Goal: Information Seeking & Learning: Learn about a topic

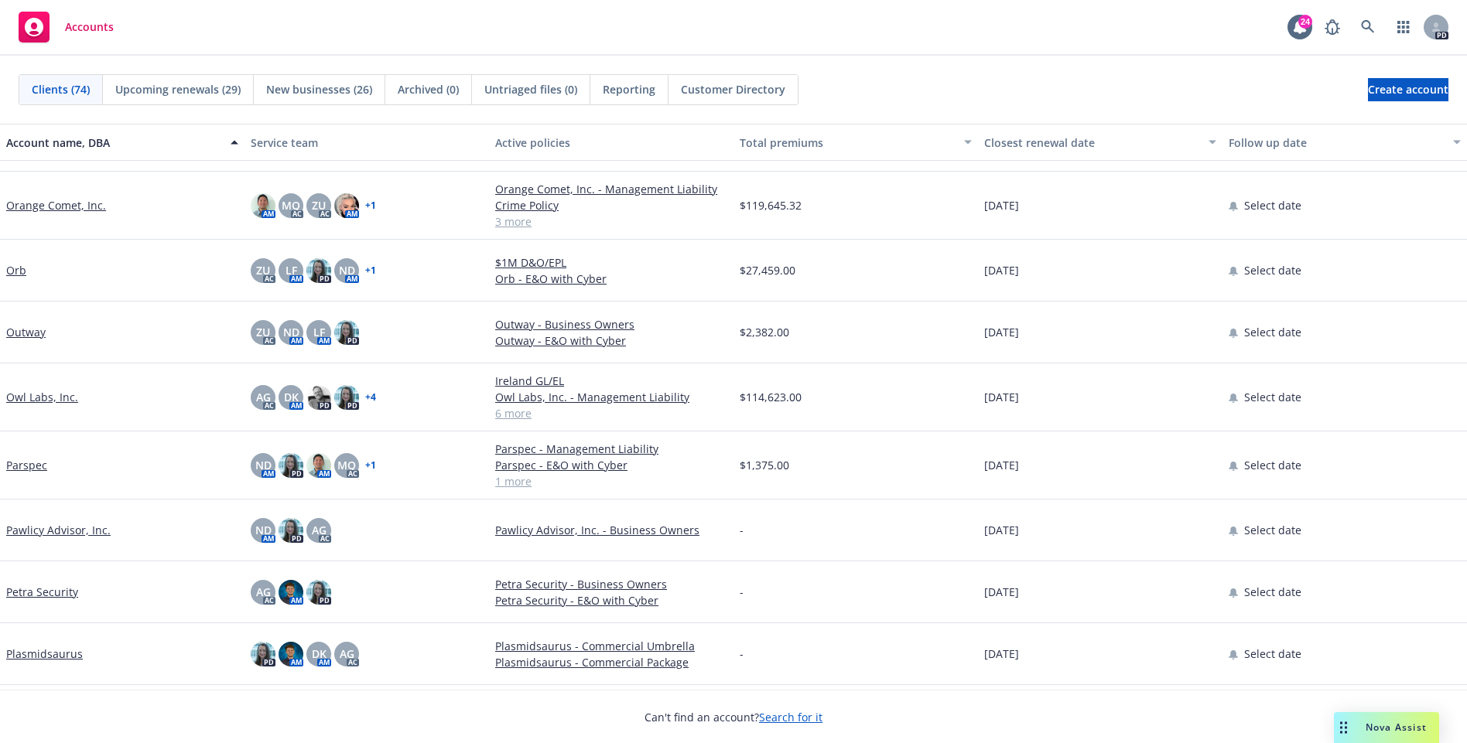
scroll to position [3295, 0]
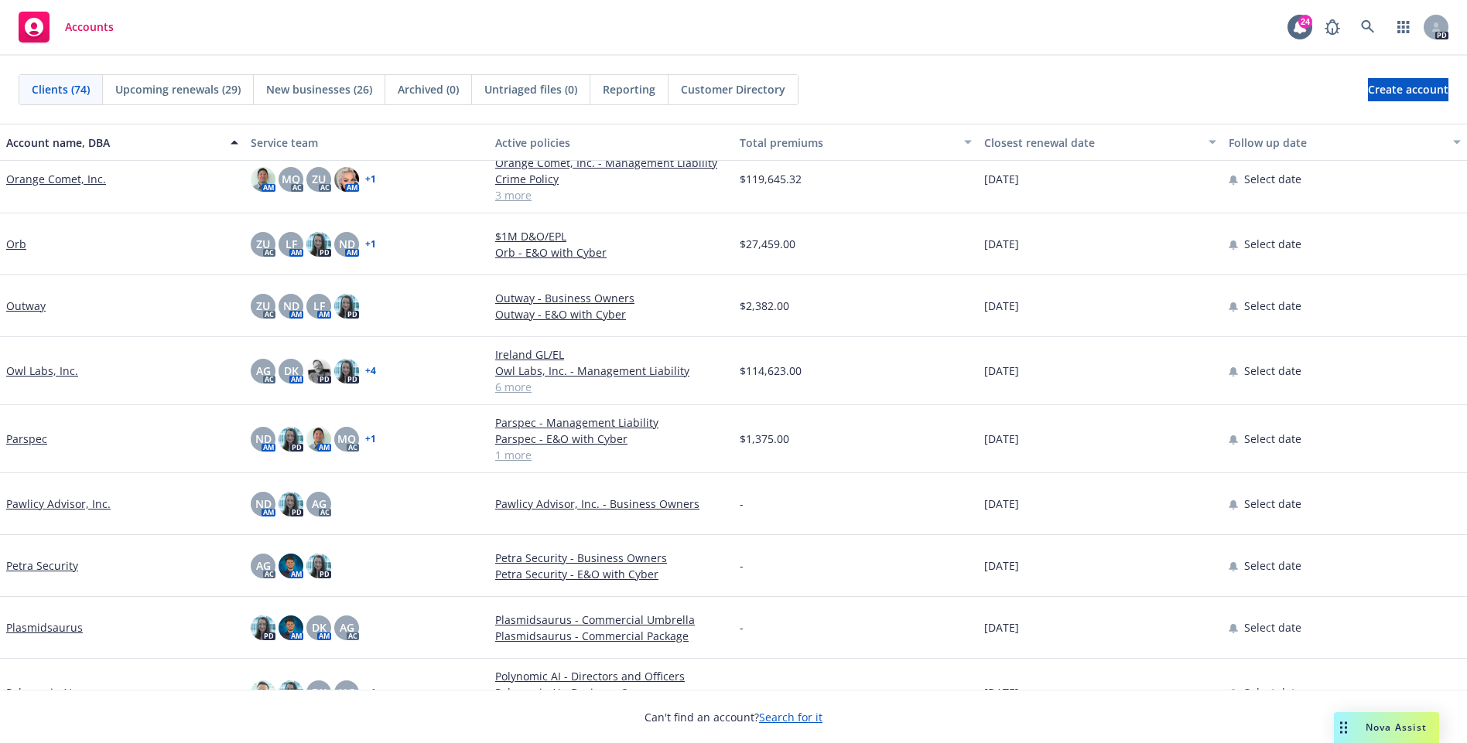
click at [42, 366] on link "Owl Labs, Inc." at bounding box center [42, 371] width 72 height 16
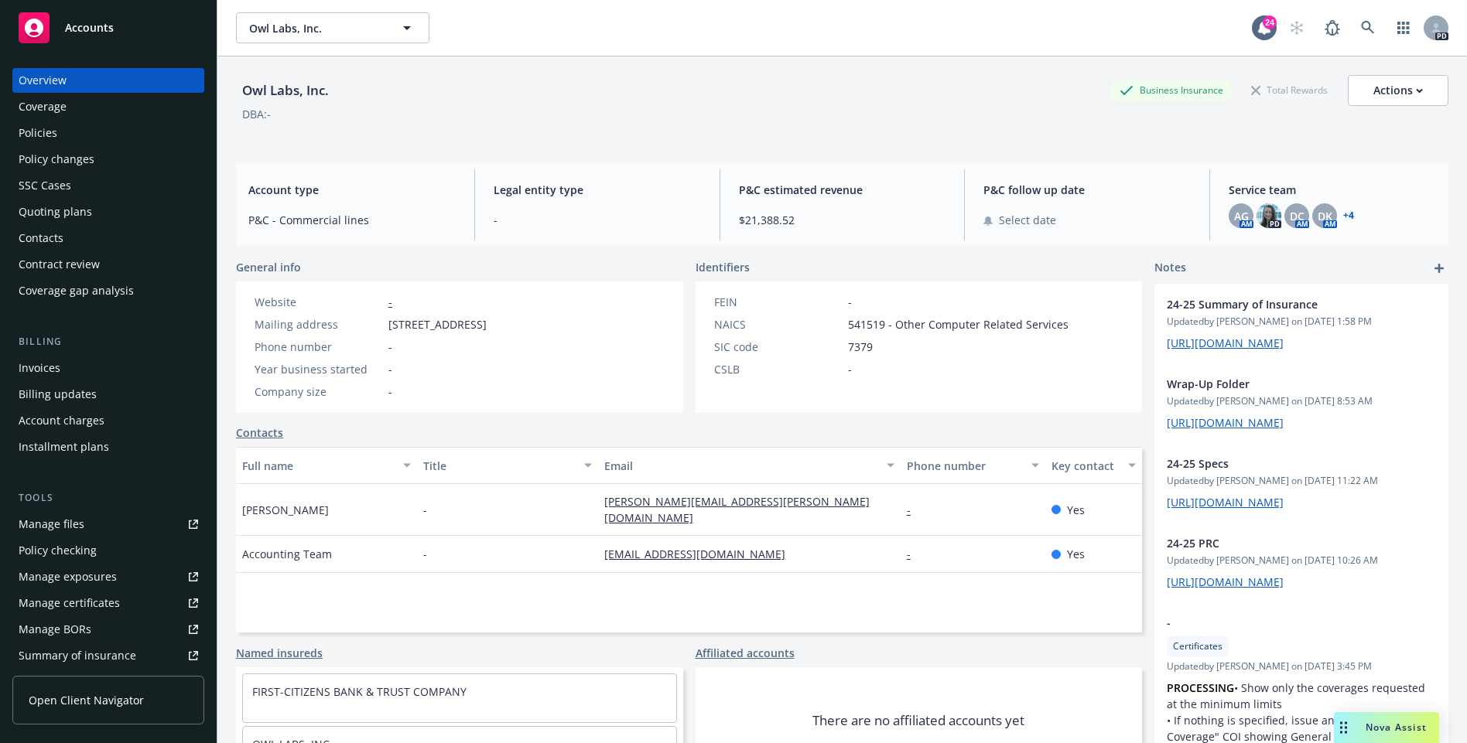
click at [473, 128] on div "Owl Labs, Inc. Business Insurance Total Rewards Actions DBA: -" at bounding box center [842, 106] width 1212 height 63
click at [453, 119] on div "DBA: -" at bounding box center [842, 114] width 1212 height 16
click at [63, 80] on div "Overview" at bounding box center [43, 80] width 48 height 25
click at [42, 137] on div "Policies" at bounding box center [38, 133] width 39 height 25
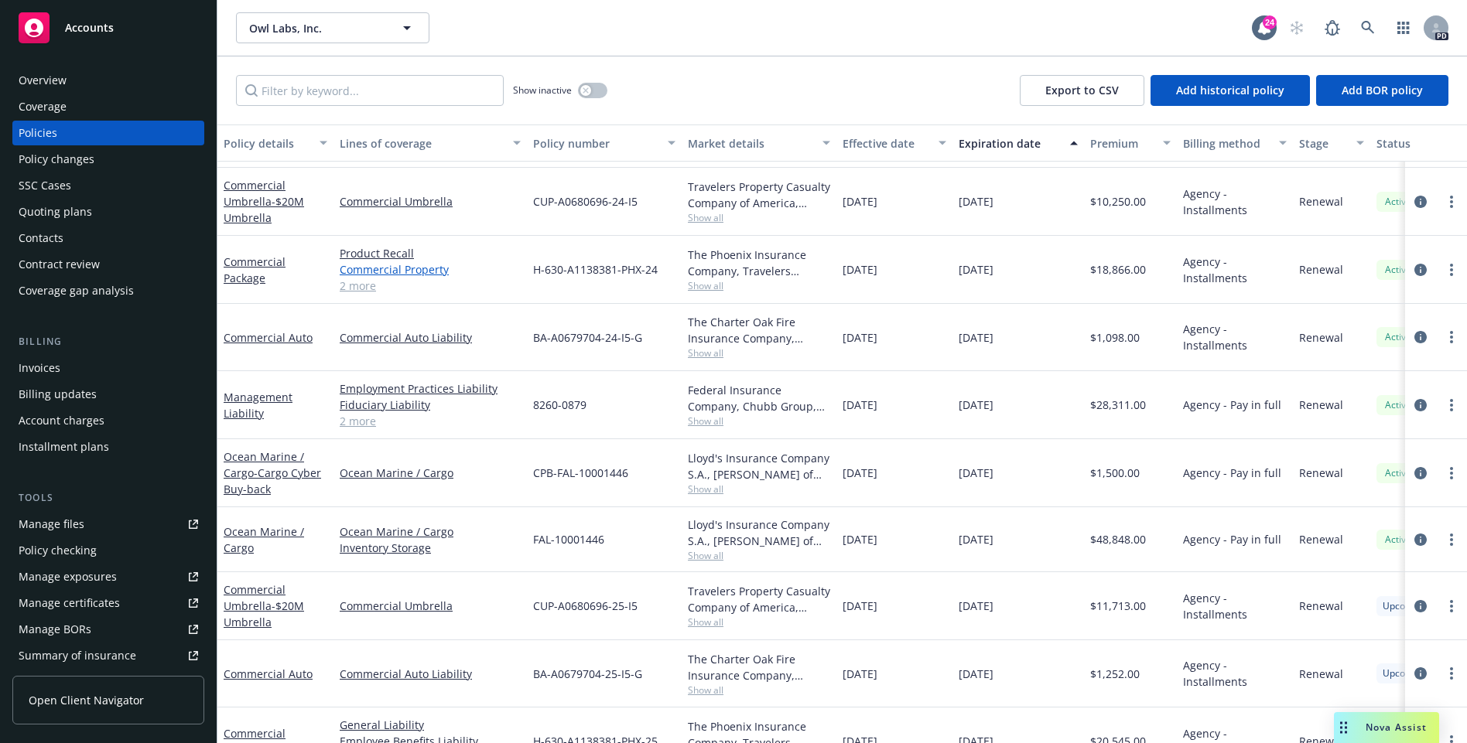
scroll to position [152, 0]
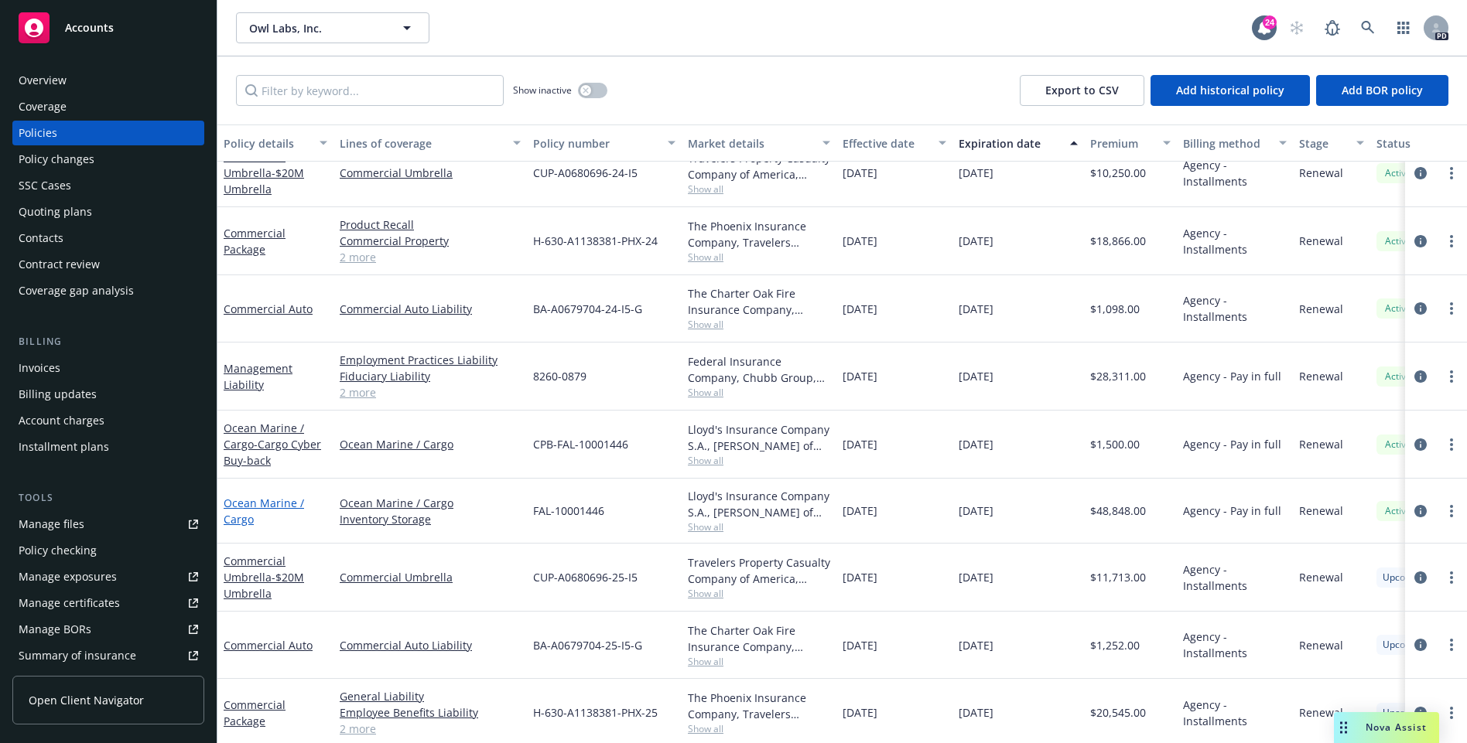
click at [261, 500] on link "Ocean Marine / Cargo" at bounding box center [264, 511] width 80 height 31
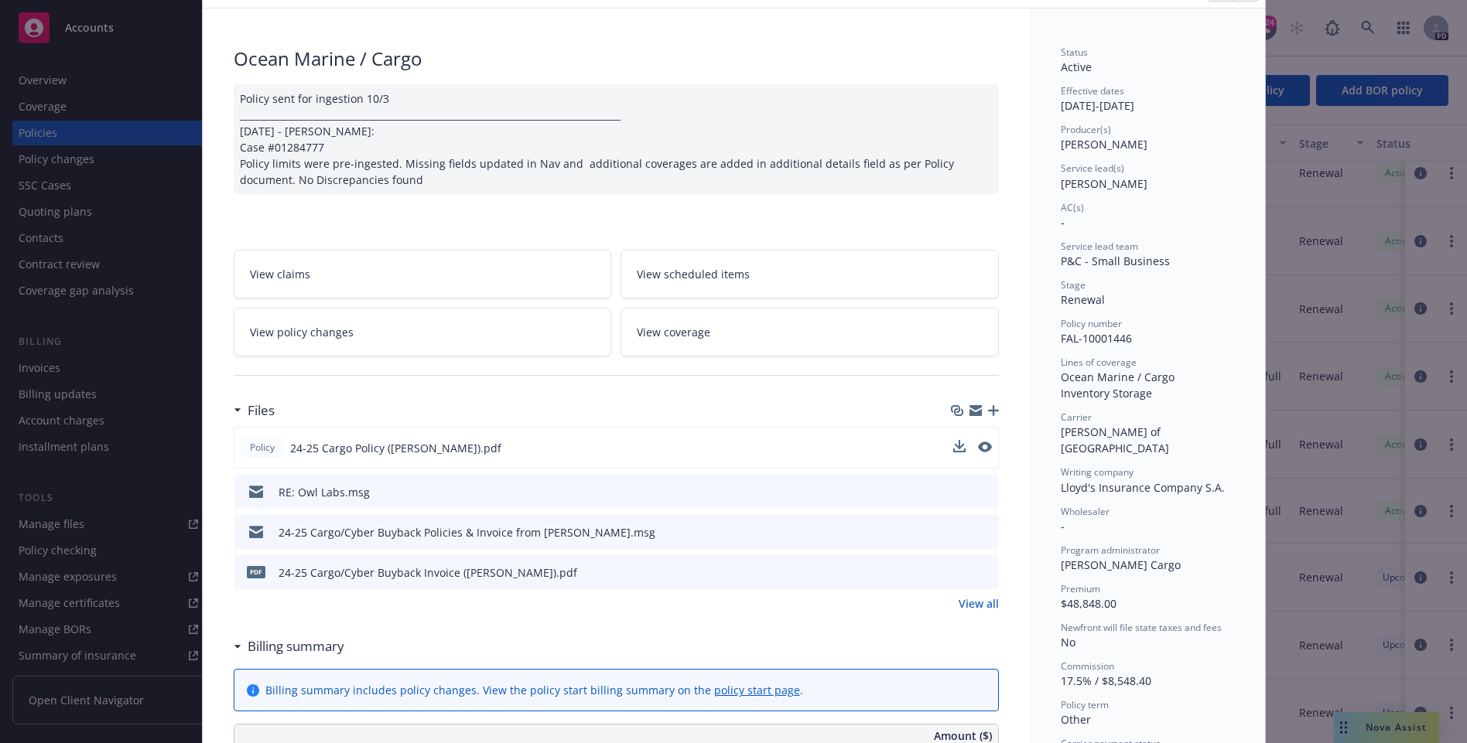
scroll to position [103, 0]
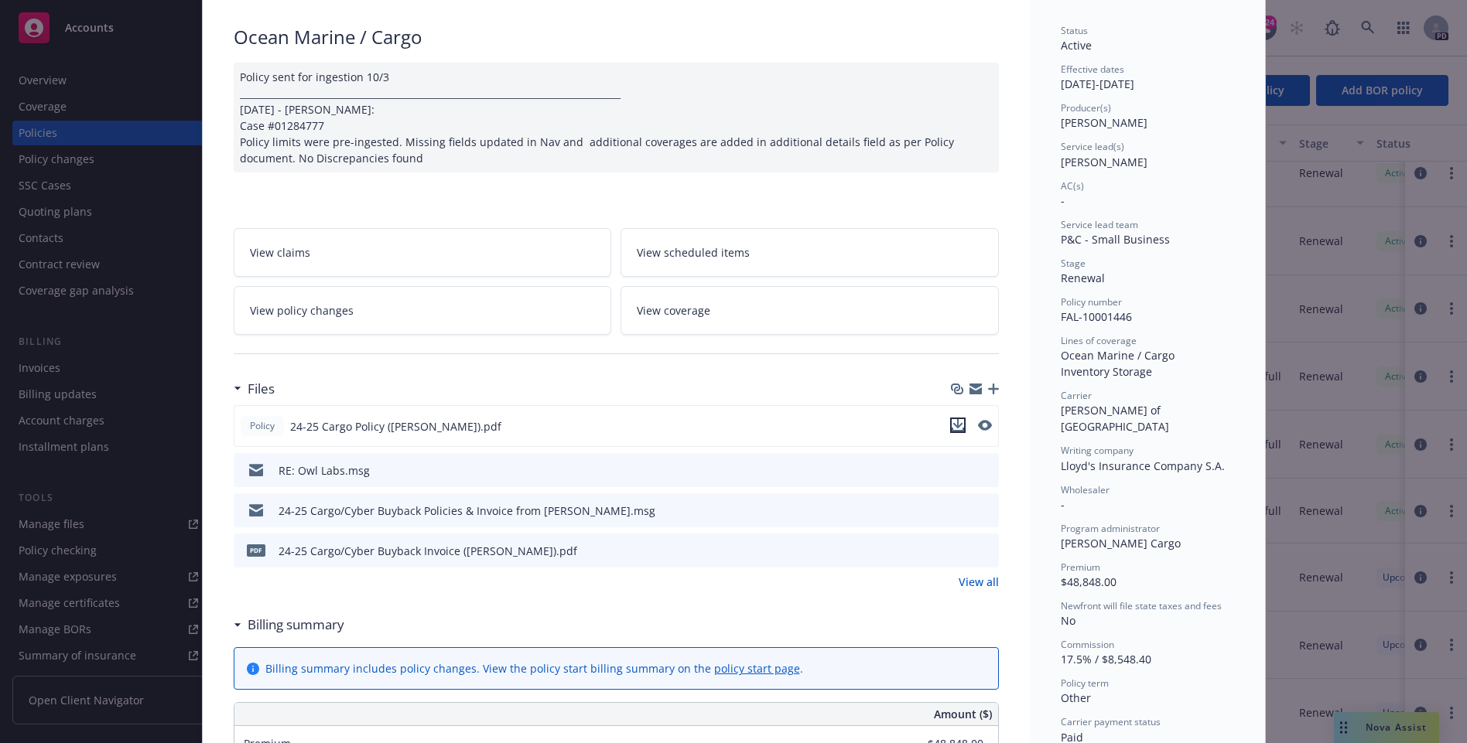
click at [962, 424] on icon "download file" at bounding box center [957, 425] width 12 height 12
click at [989, 469] on icon "preview file" at bounding box center [984, 469] width 14 height 11
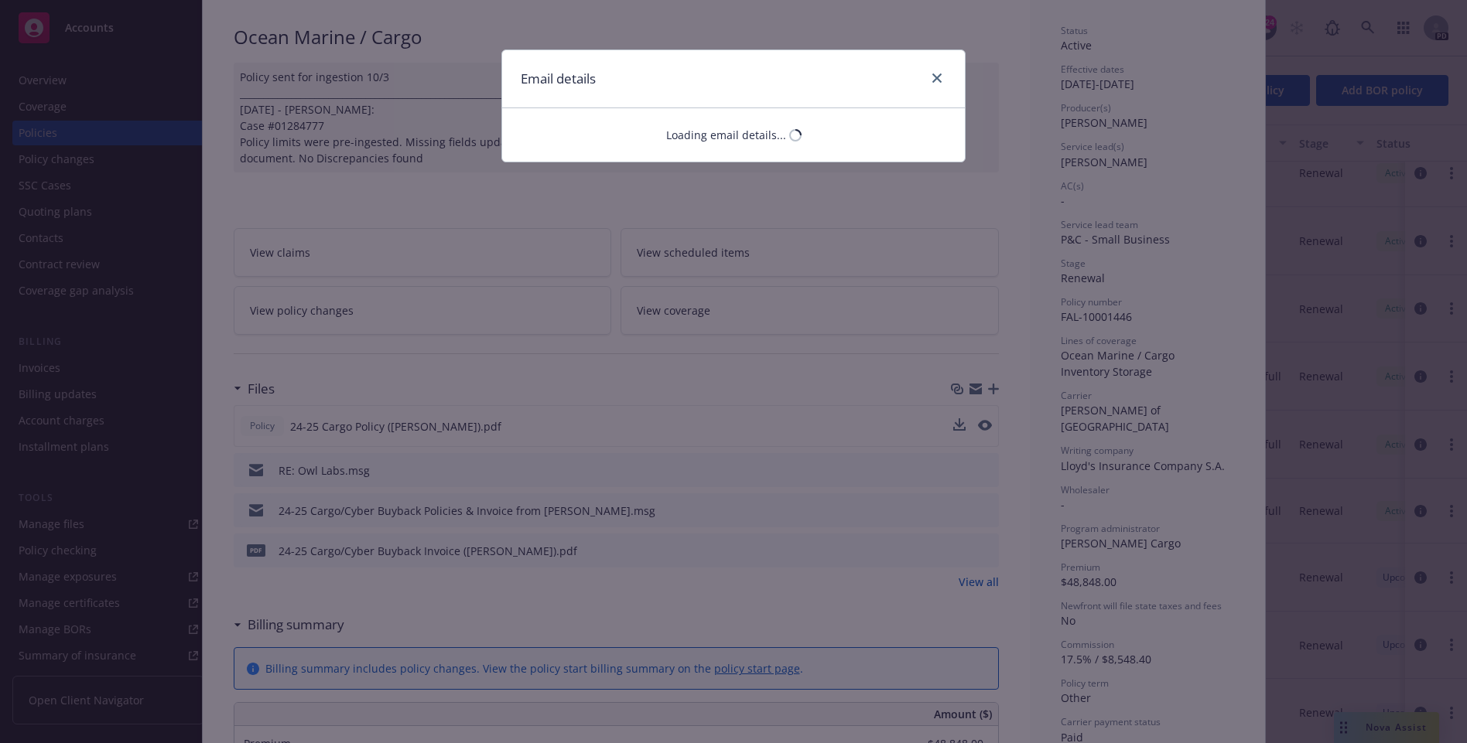
click at [818, 393] on div "Email details Loading email details..." at bounding box center [733, 371] width 1467 height 743
click at [944, 68] on div "Email details" at bounding box center [733, 79] width 463 height 58
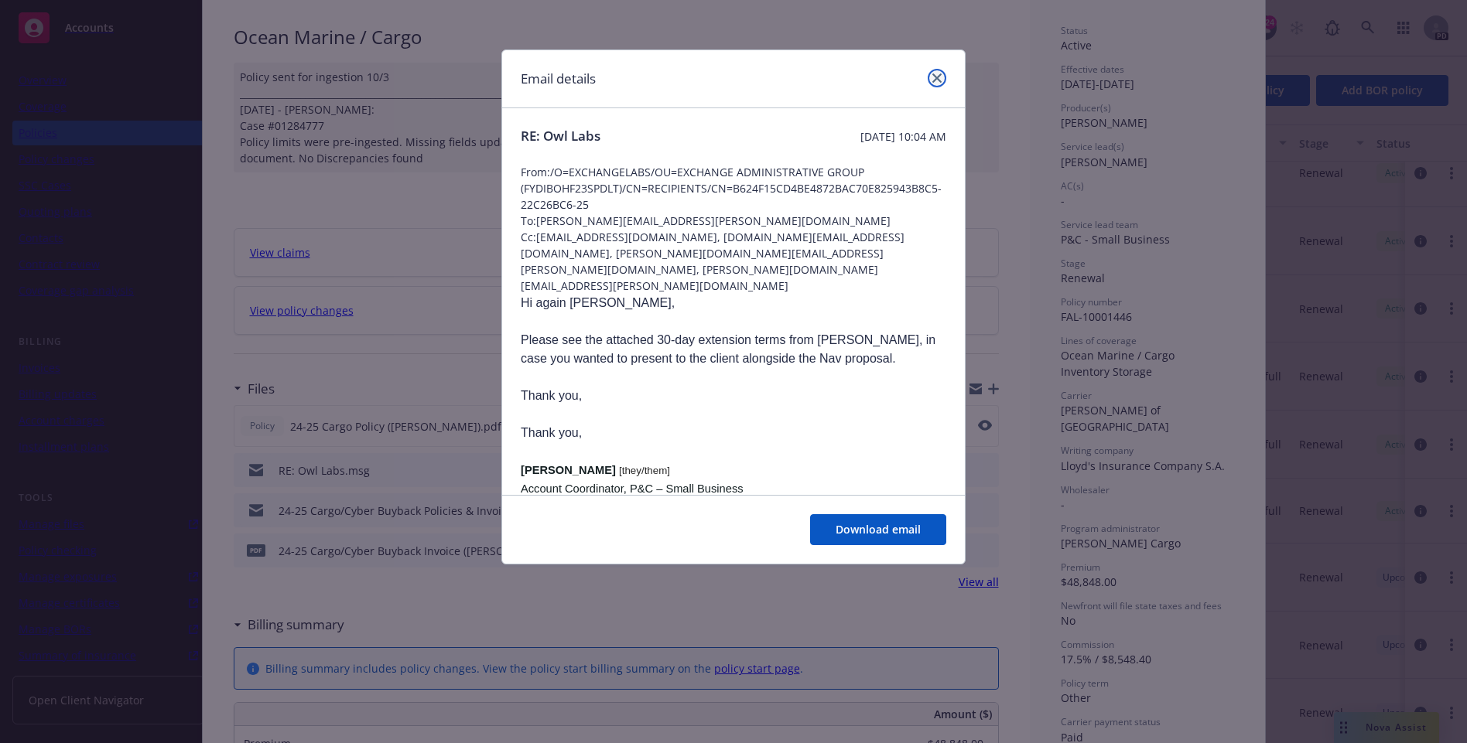
click at [935, 77] on icon "close" at bounding box center [936, 77] width 9 height 9
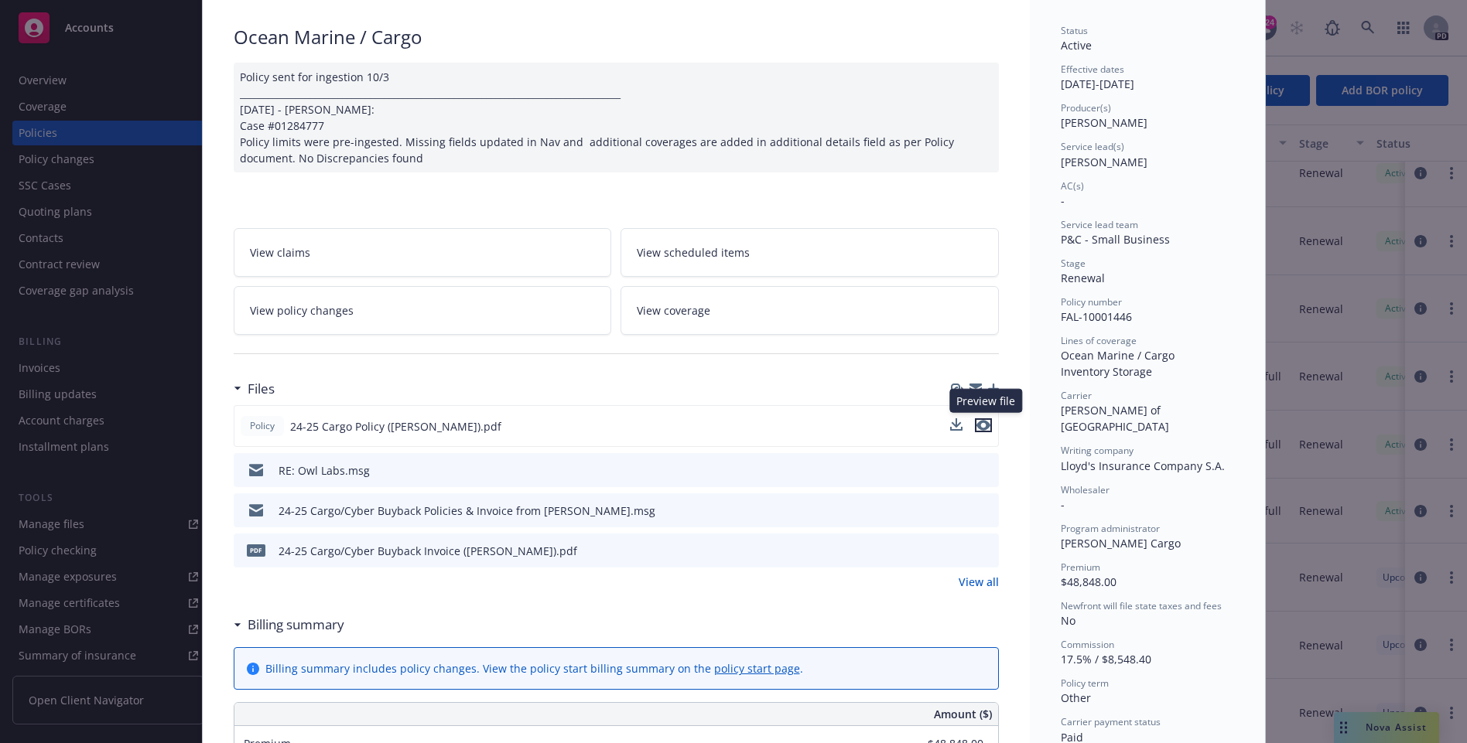
click at [985, 421] on icon "preview file" at bounding box center [983, 425] width 14 height 11
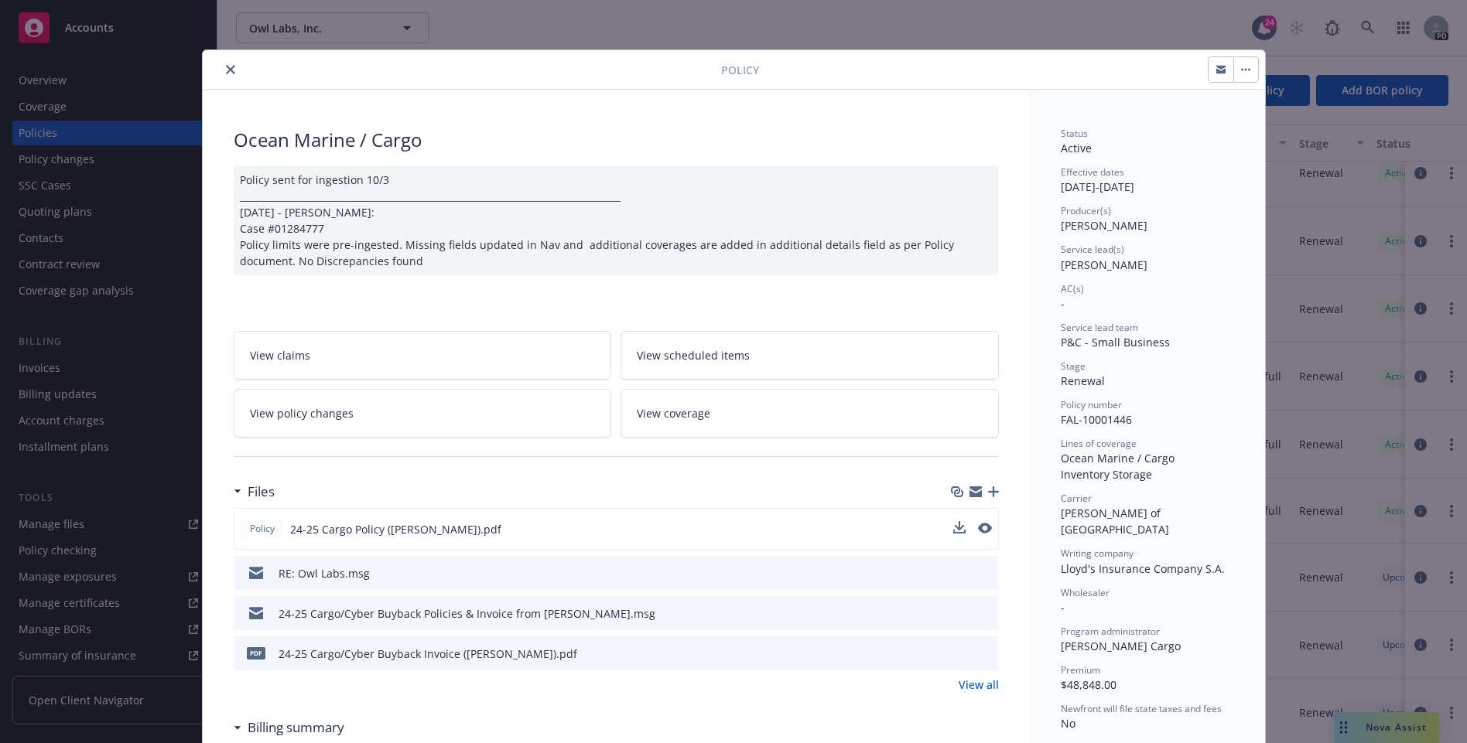
click at [236, 67] on button "close" at bounding box center [230, 69] width 19 height 19
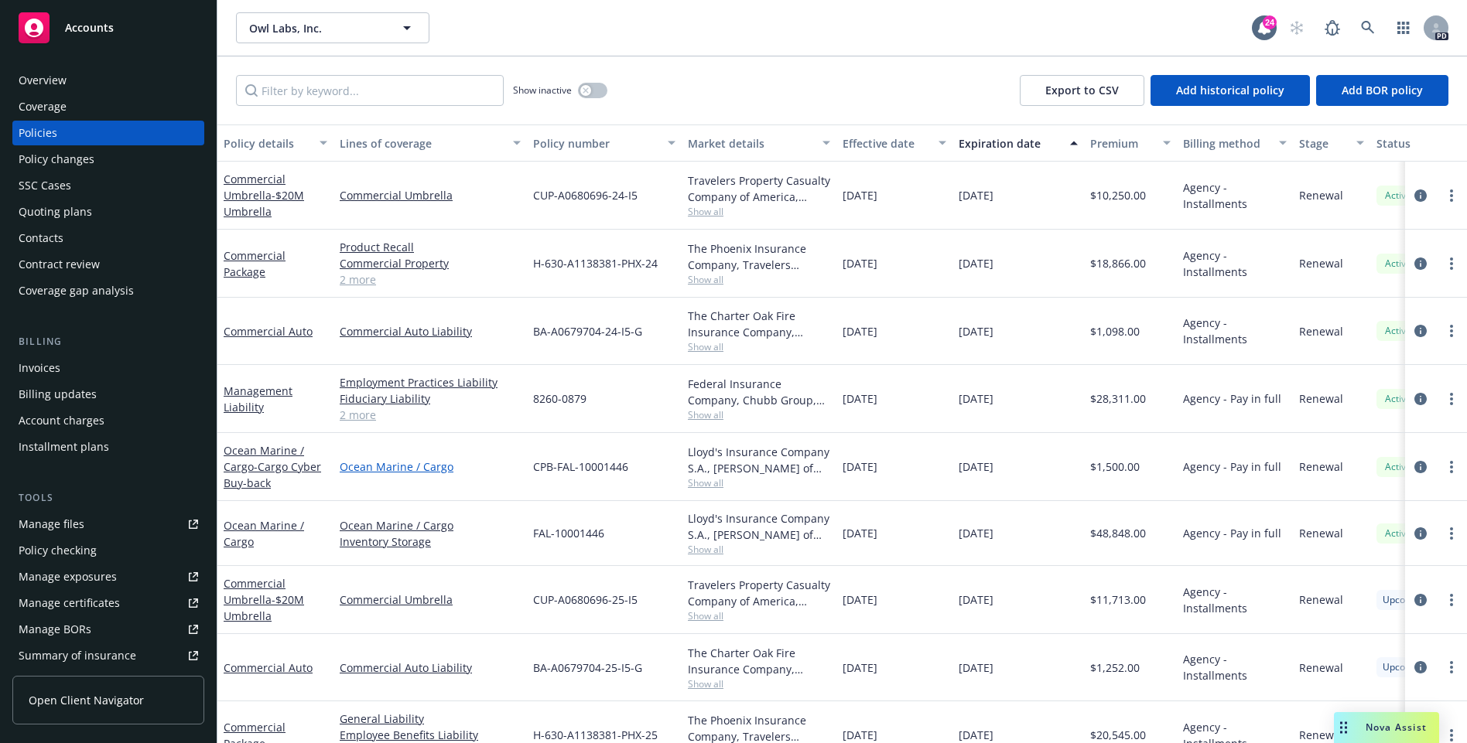
scroll to position [104, 0]
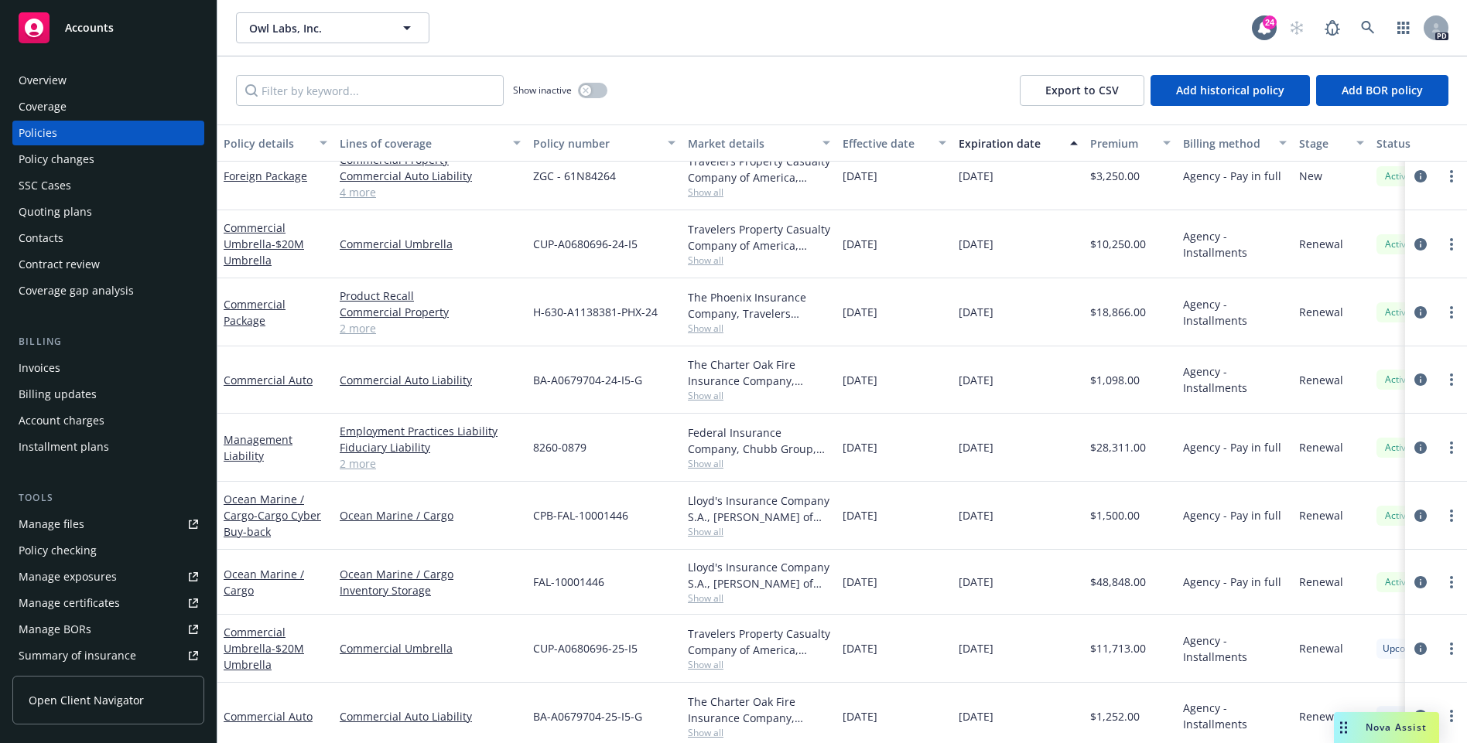
click at [352, 320] on link "2 more" at bounding box center [430, 328] width 181 height 16
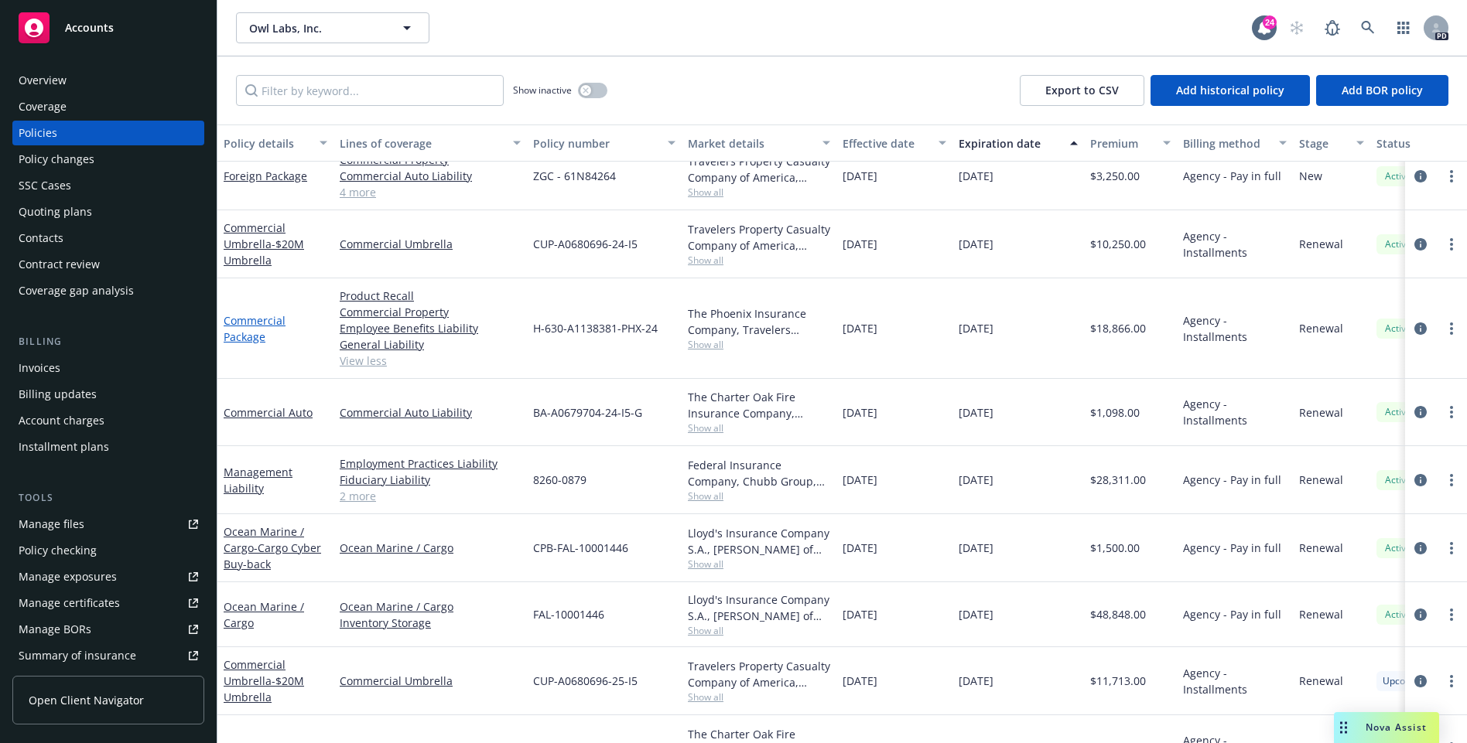
click at [255, 317] on link "Commercial Package" at bounding box center [255, 328] width 62 height 31
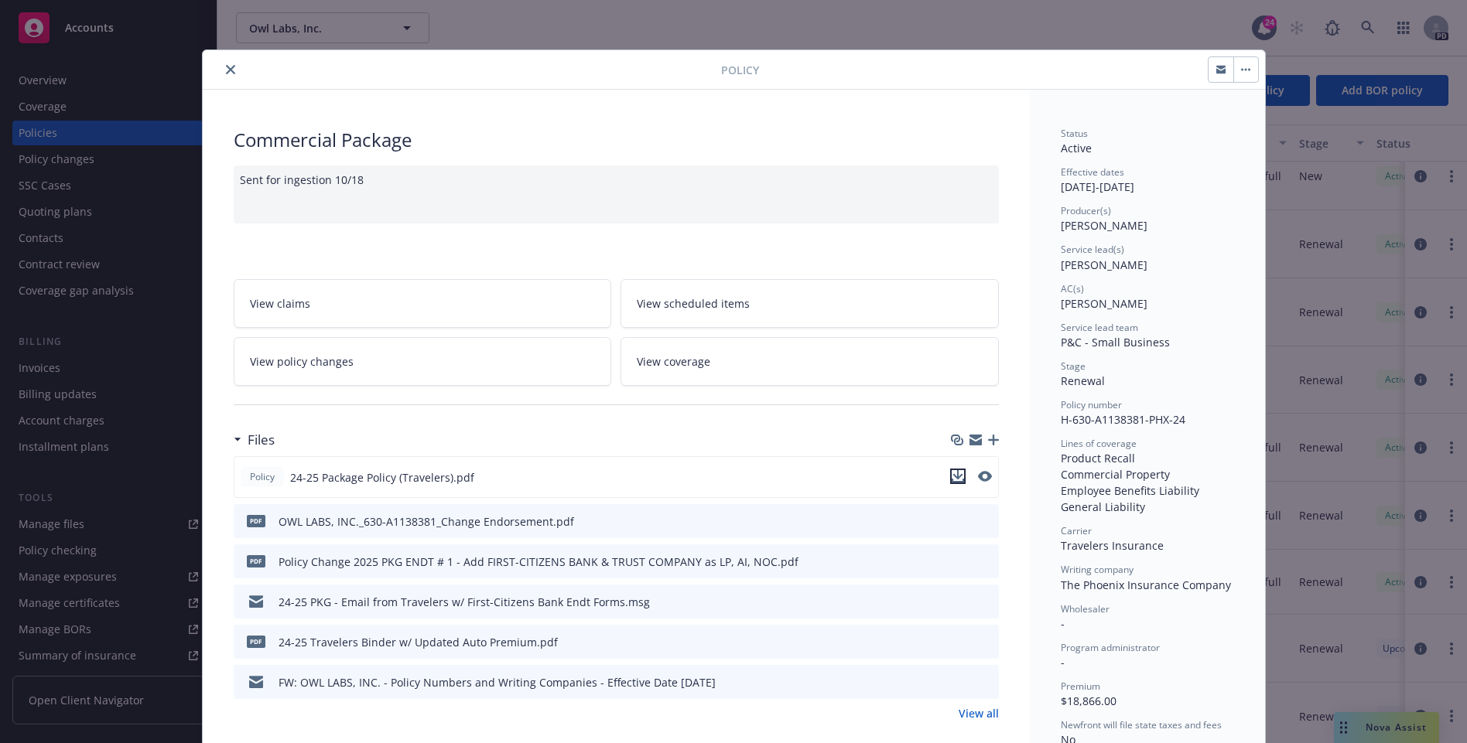
click at [964, 476] on button "download file" at bounding box center [957, 476] width 15 height 15
click at [224, 69] on button "close" at bounding box center [230, 69] width 19 height 19
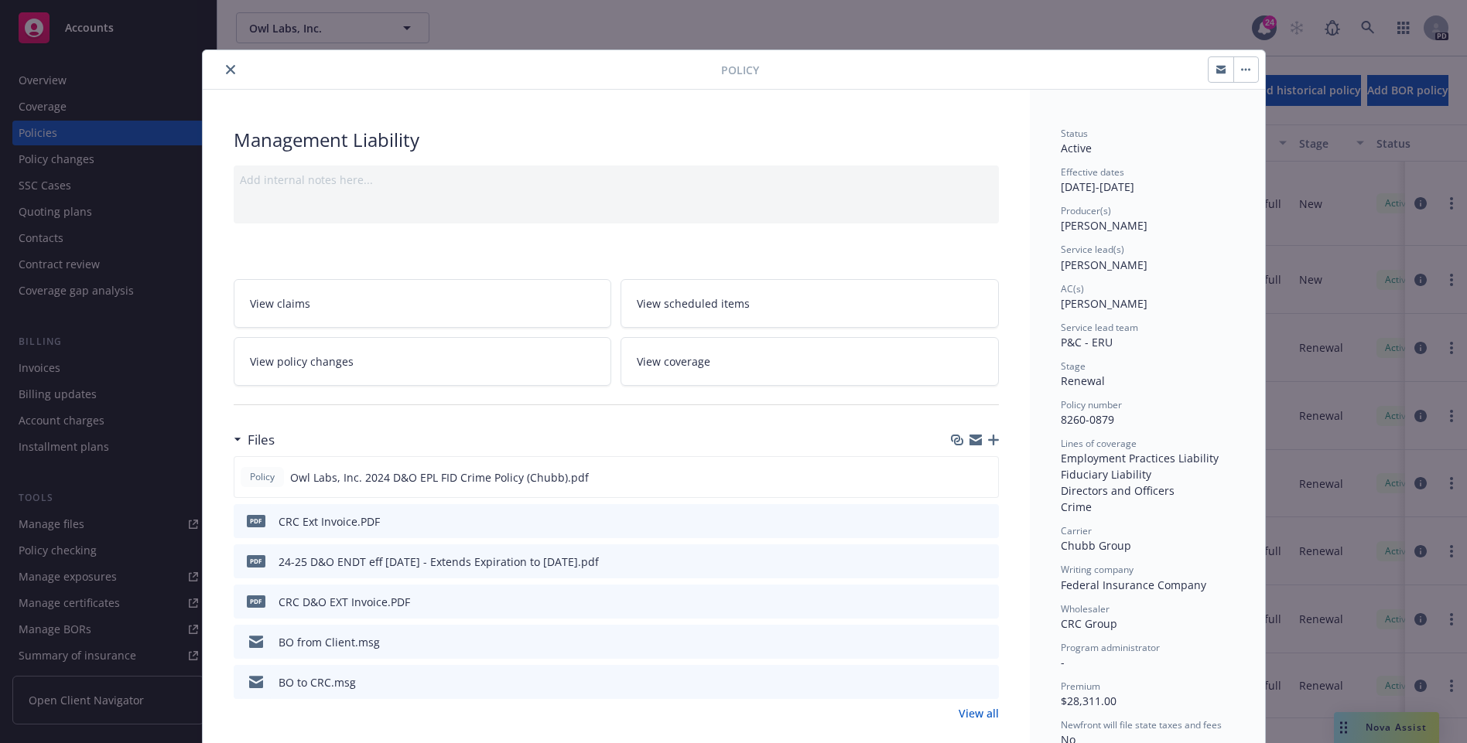
click at [227, 72] on icon "close" at bounding box center [230, 69] width 9 height 9
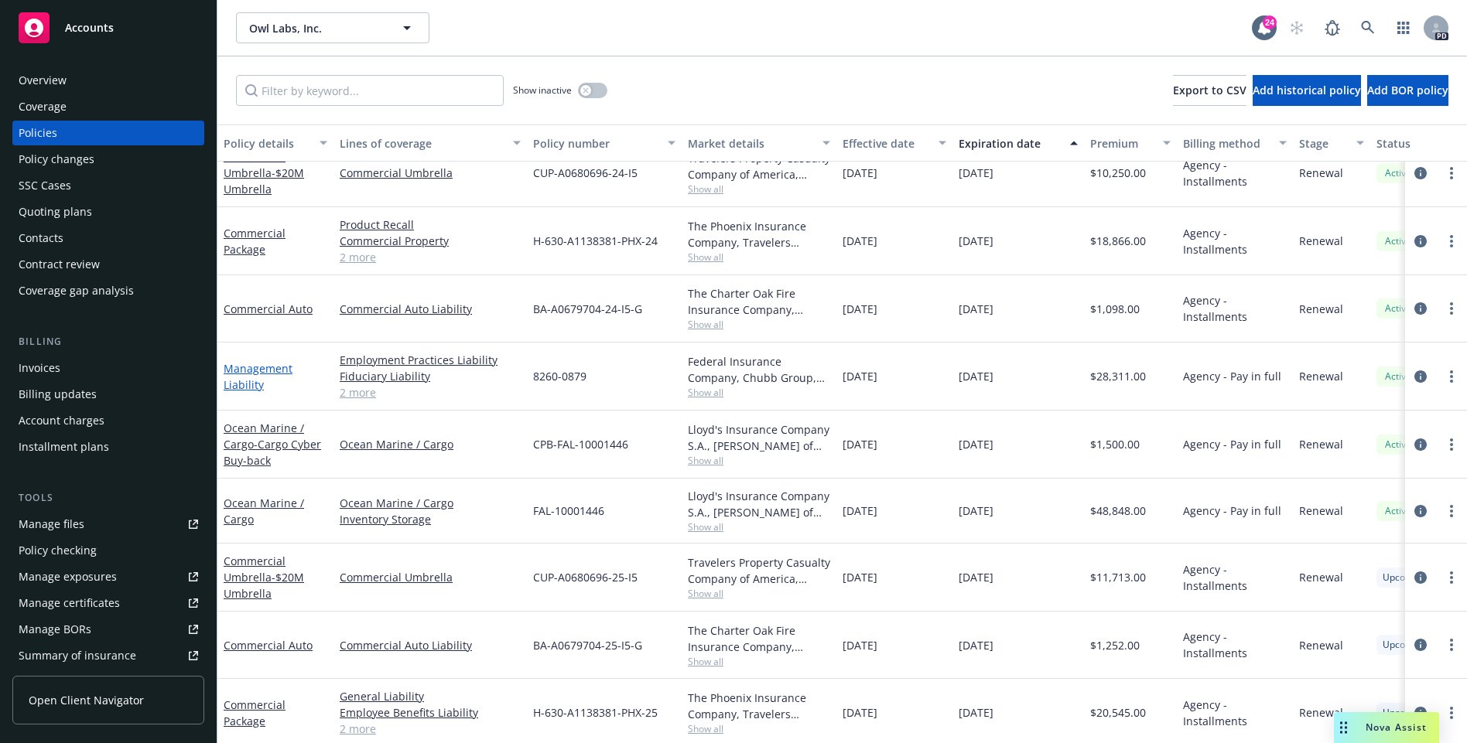
click at [249, 370] on link "Management Liability" at bounding box center [258, 376] width 69 height 31
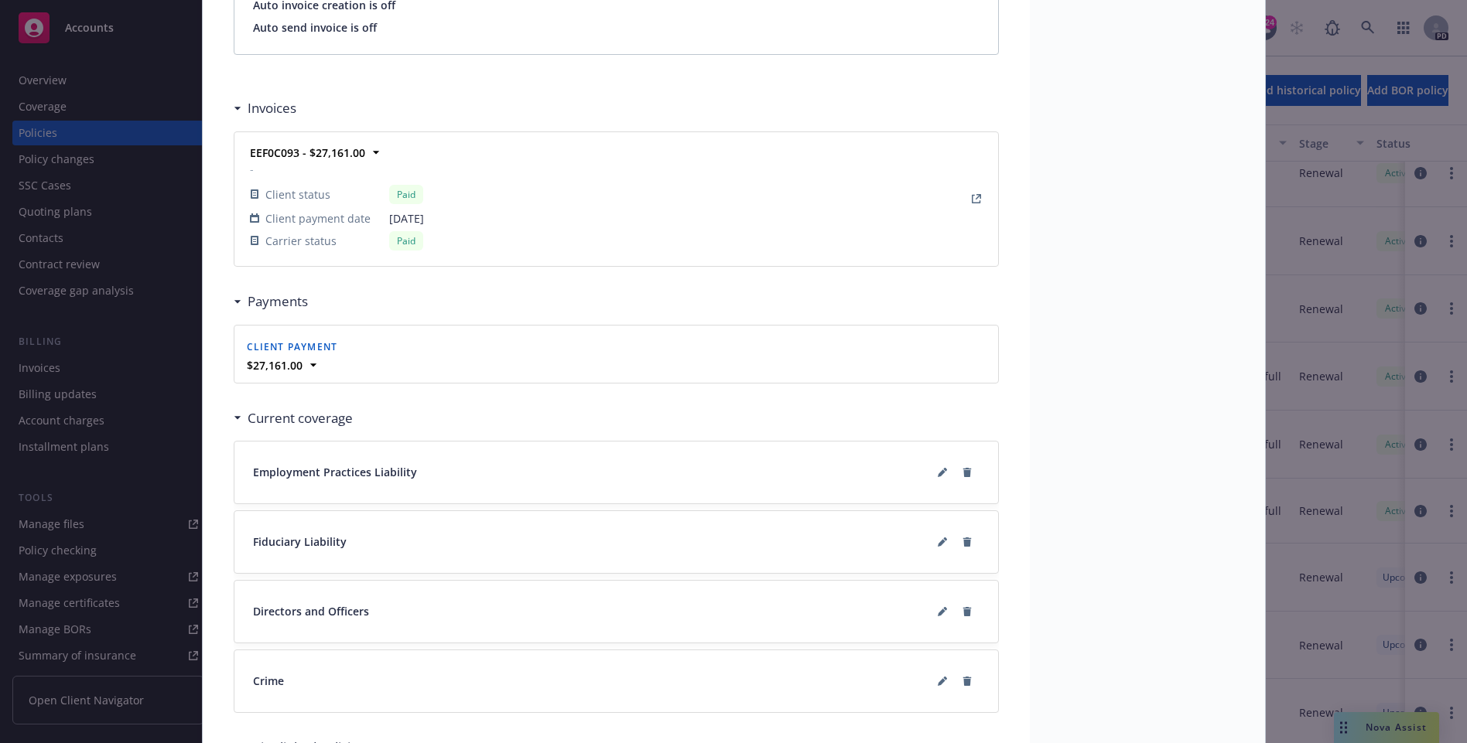
scroll to position [1578, 0]
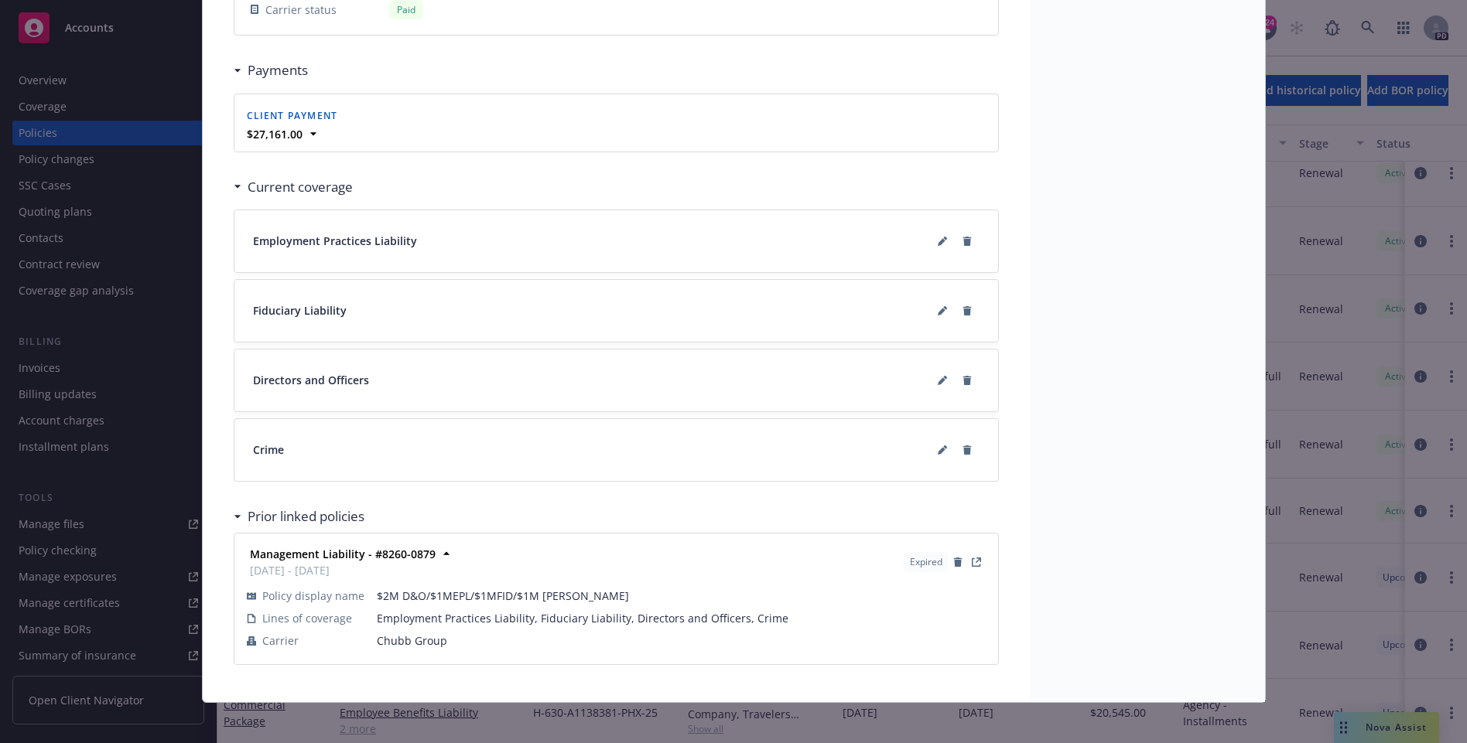
click at [1365, 565] on div "Policy Management Liability Add internal notes here... View claims View schedul…" at bounding box center [733, 371] width 1467 height 743
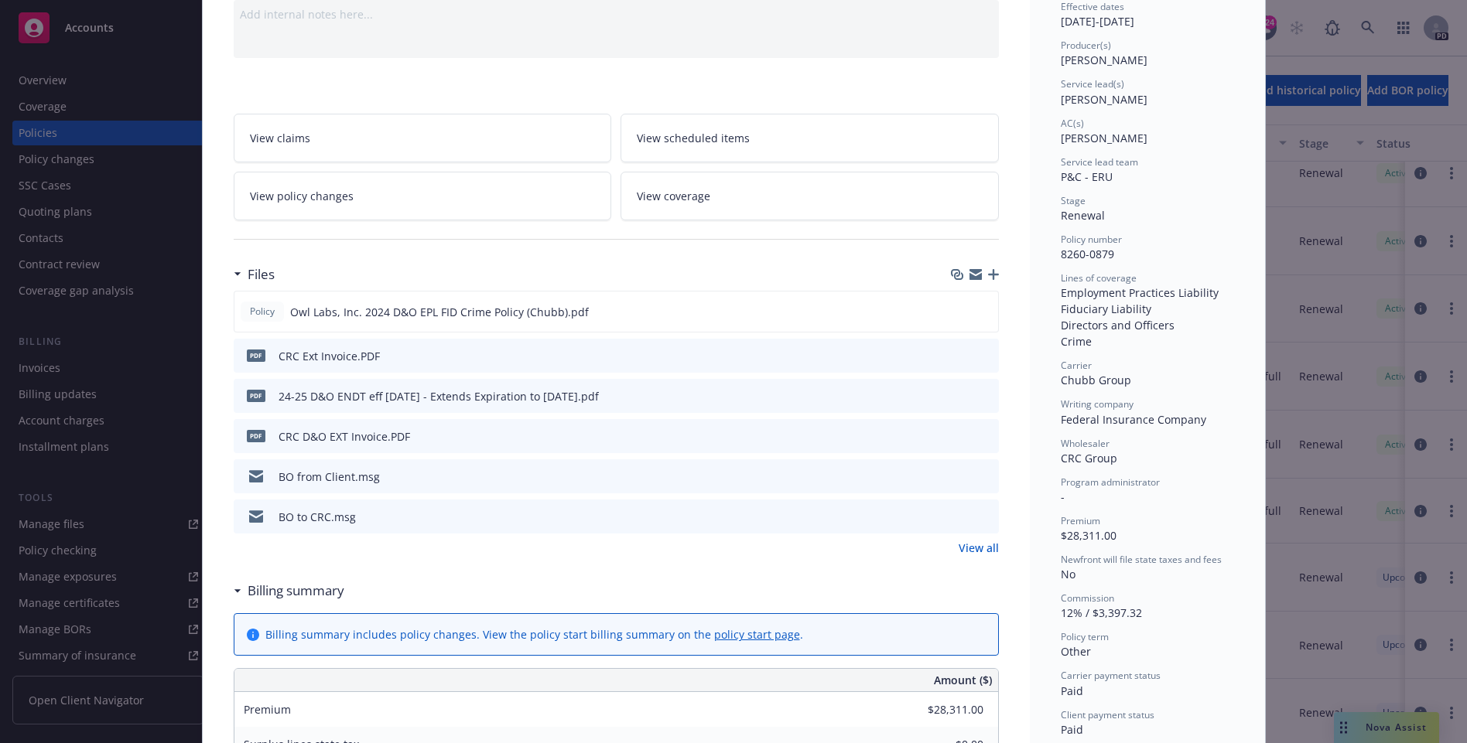
scroll to position [0, 0]
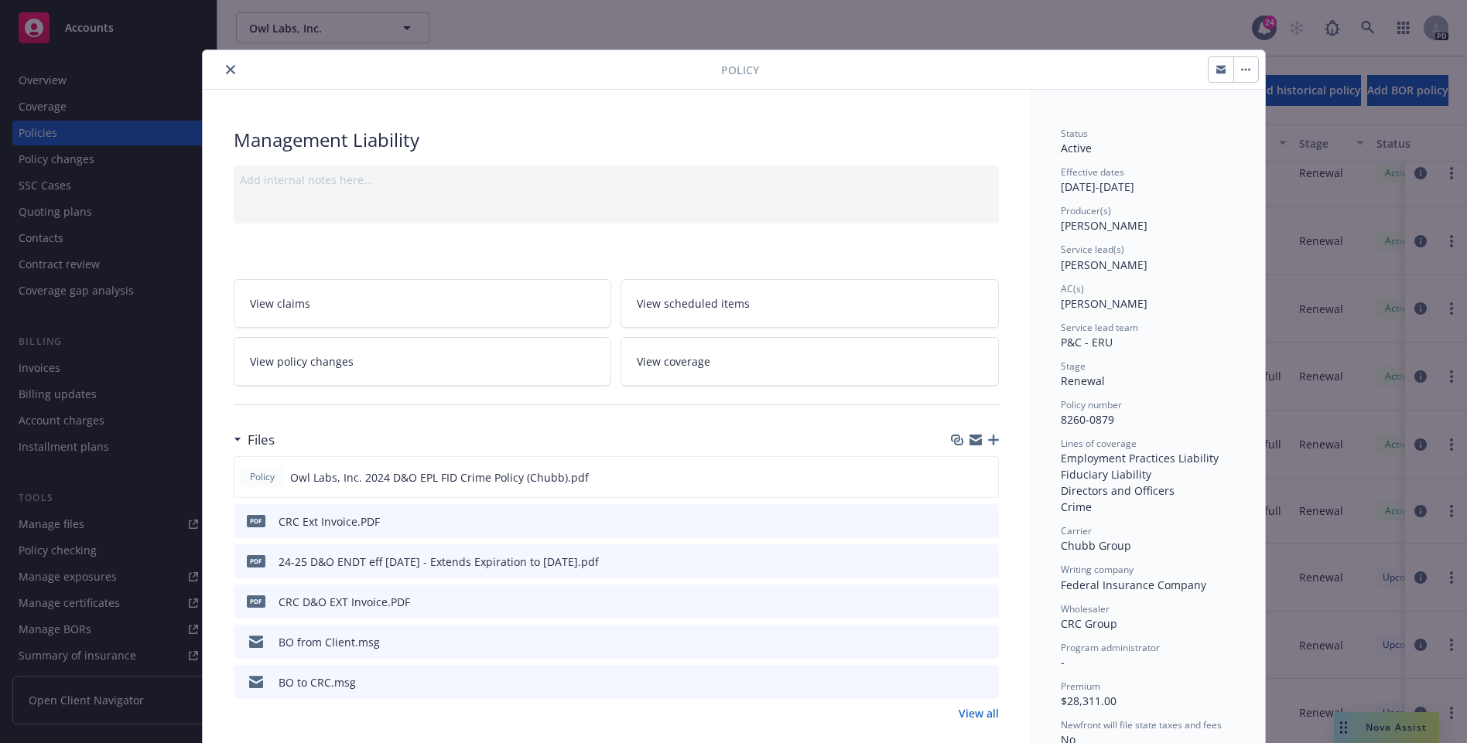
click at [227, 66] on icon "close" at bounding box center [230, 69] width 9 height 9
